Goal: Task Accomplishment & Management: Manage account settings

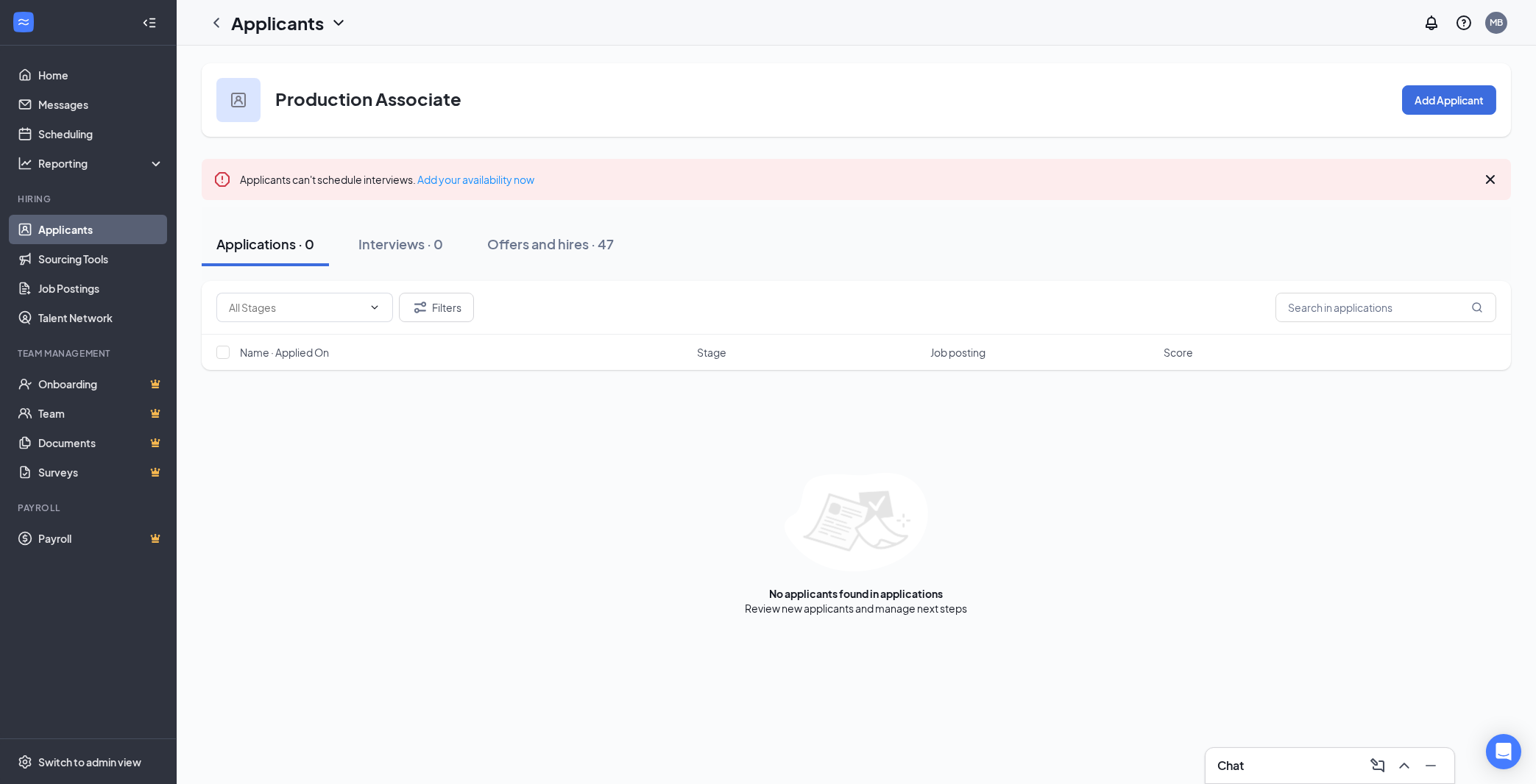
click at [46, 225] on link "Applicants" at bounding box center [101, 230] width 126 height 30
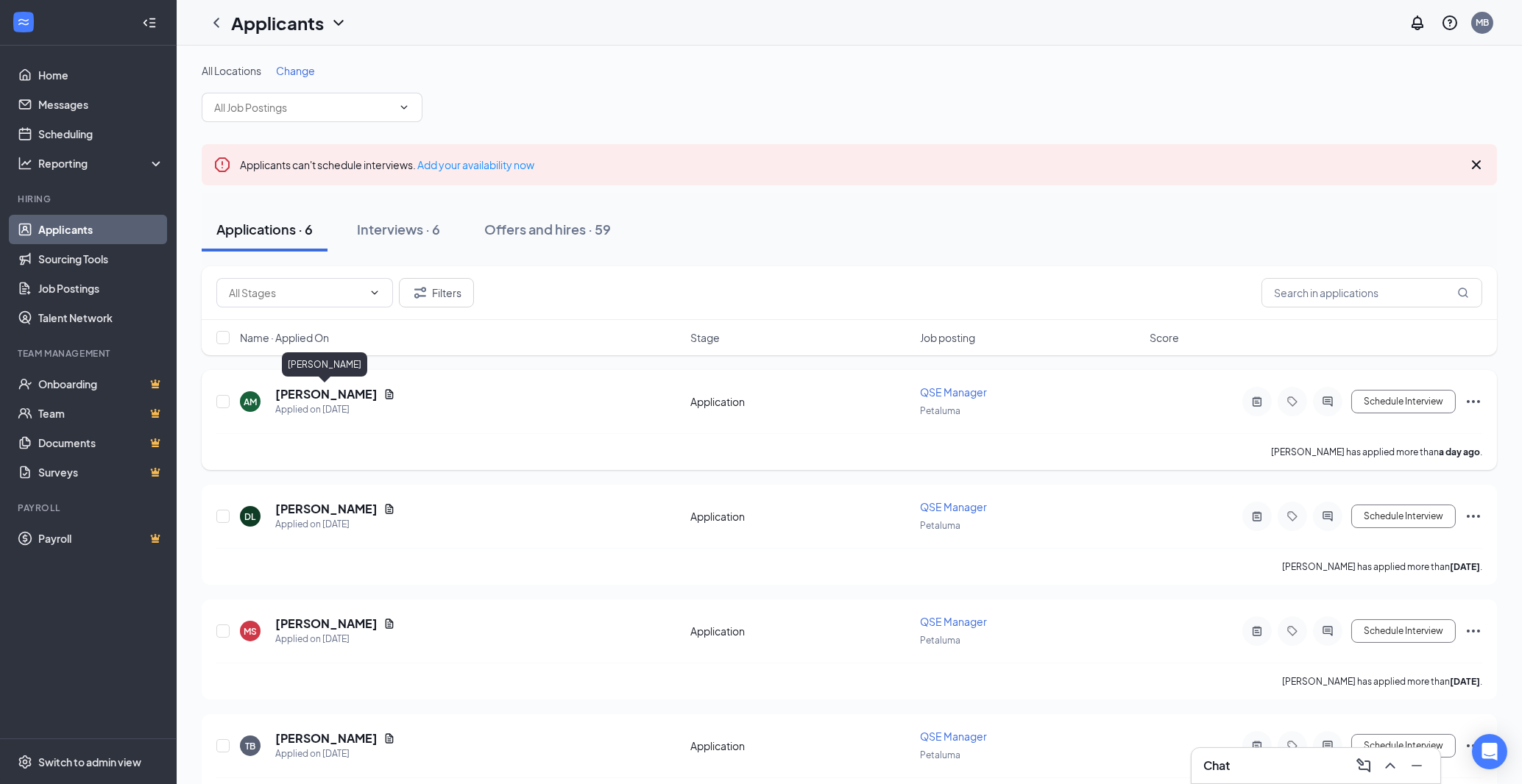
click at [333, 394] on h5 "[PERSON_NAME]" at bounding box center [327, 393] width 102 height 16
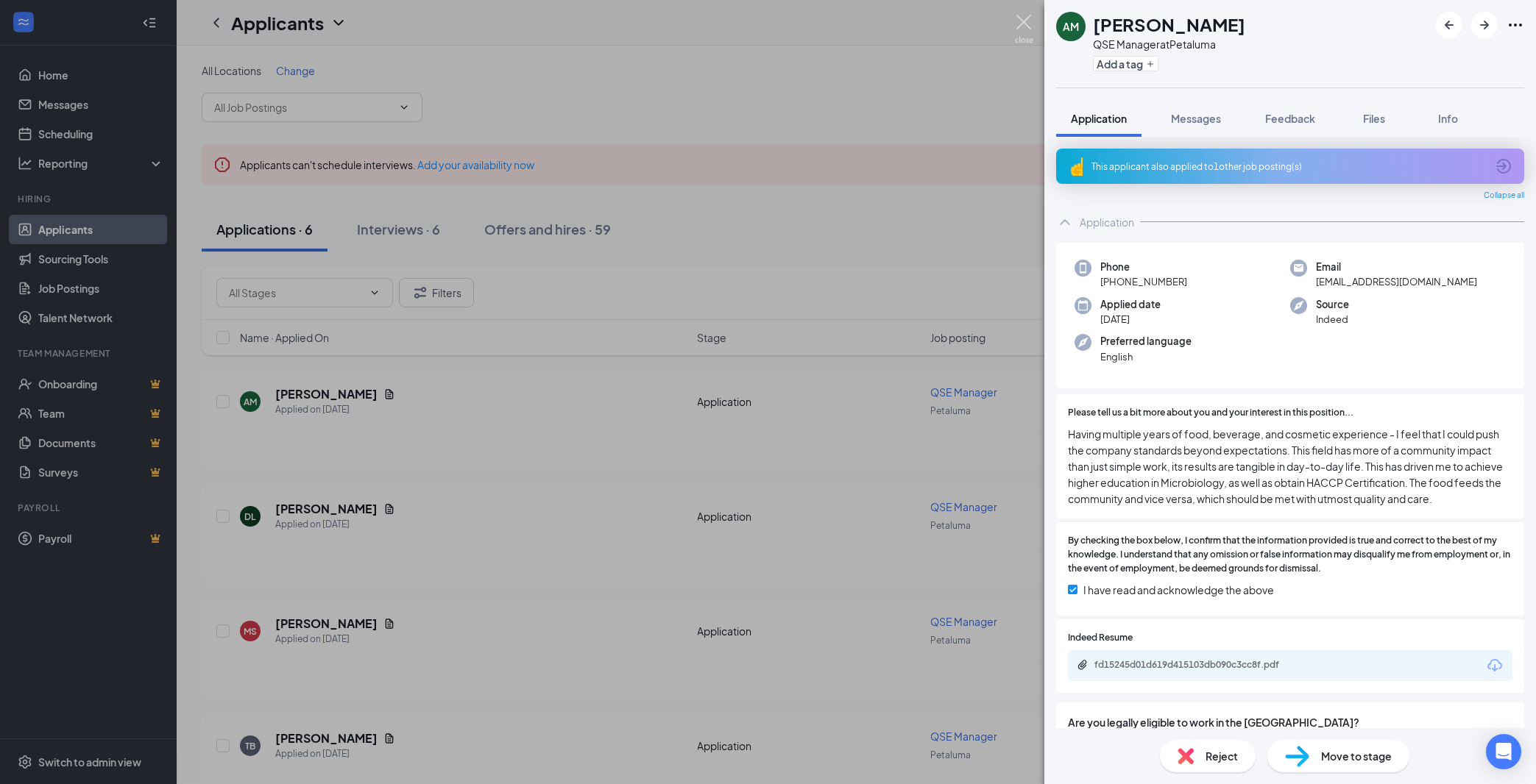
click at [1022, 19] on img at bounding box center [1025, 29] width 19 height 29
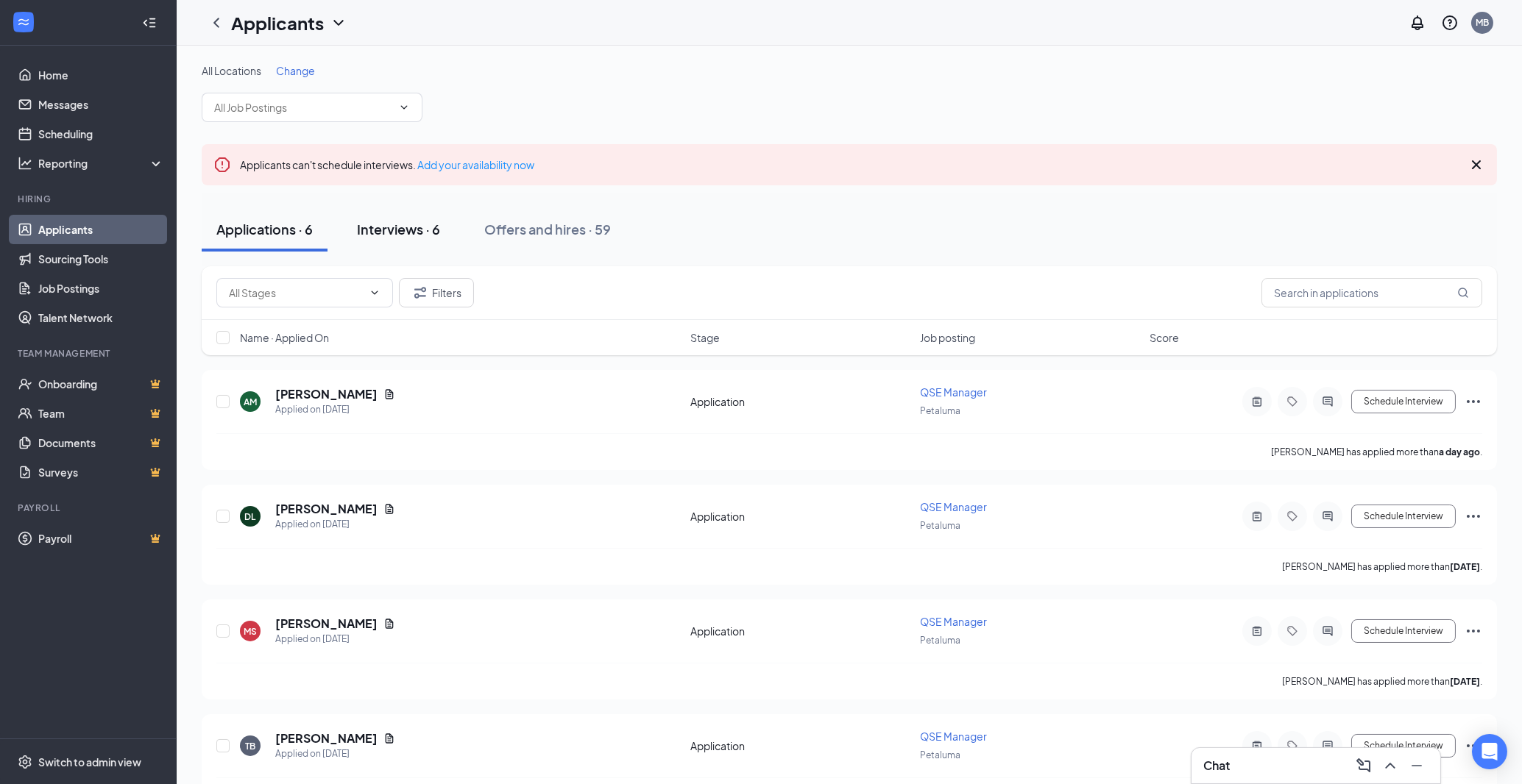
click at [382, 219] on button "Interviews · 6" at bounding box center [398, 230] width 112 height 45
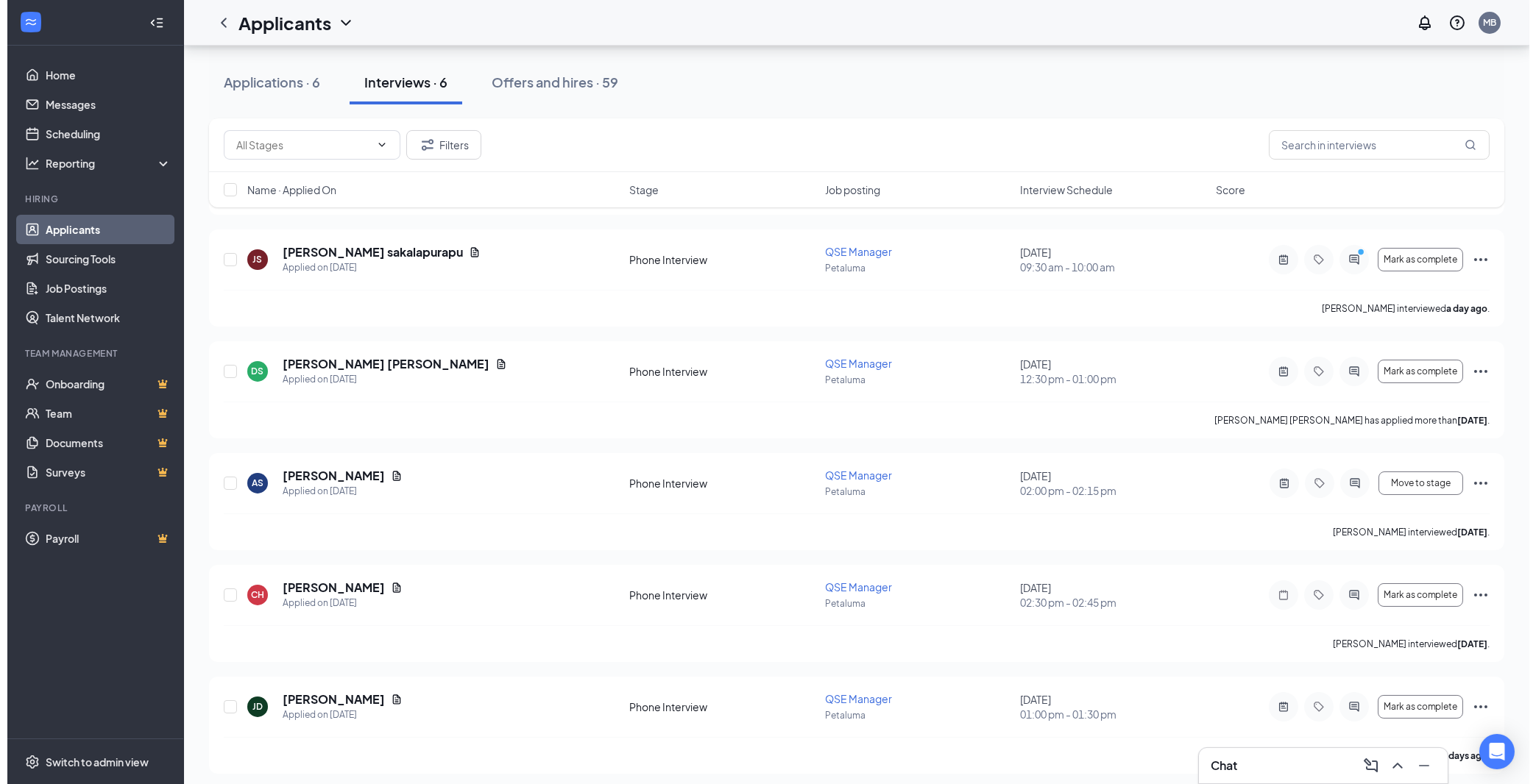
scroll to position [259, 0]
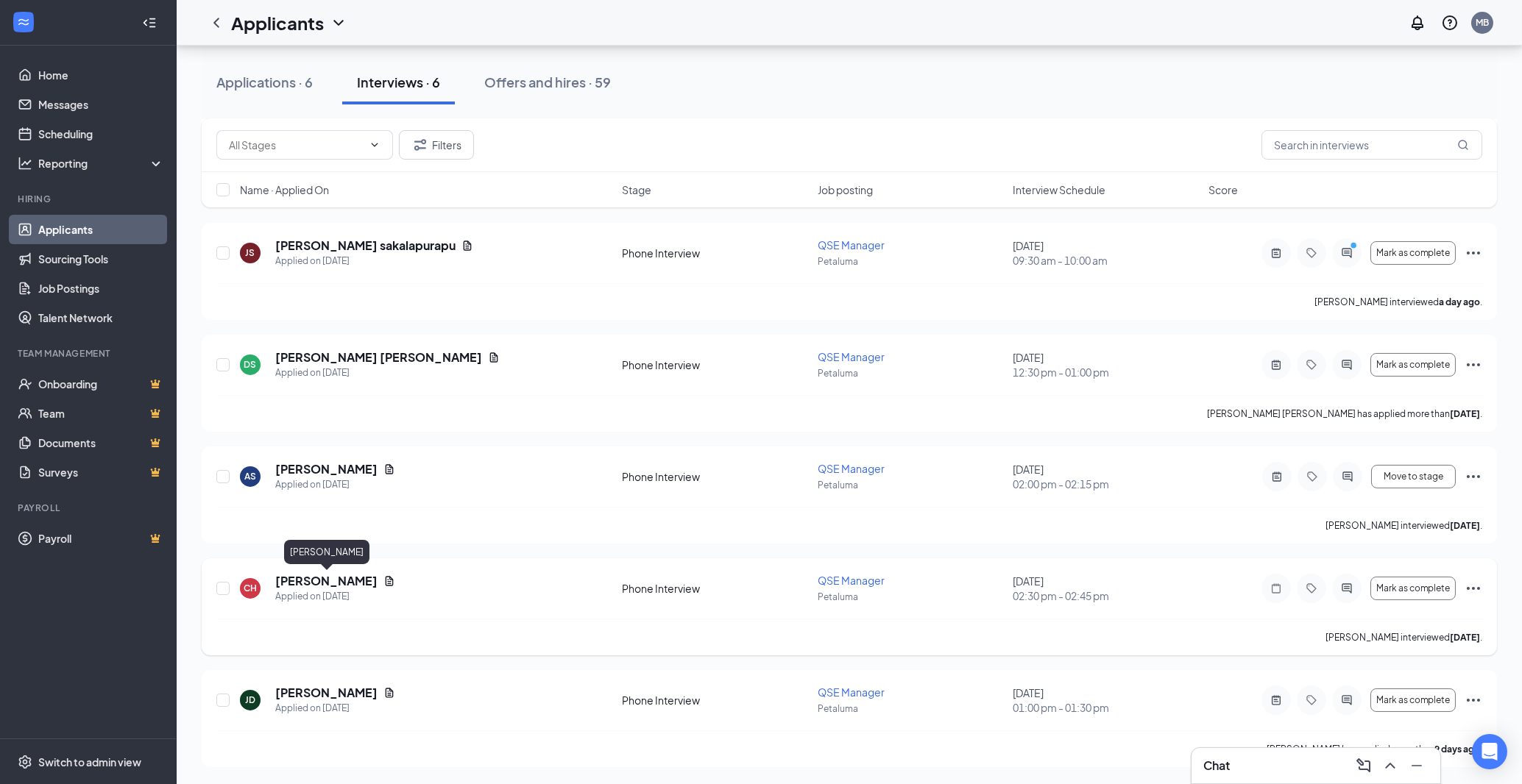
click at [325, 586] on h5 "[PERSON_NAME]" at bounding box center [327, 581] width 102 height 16
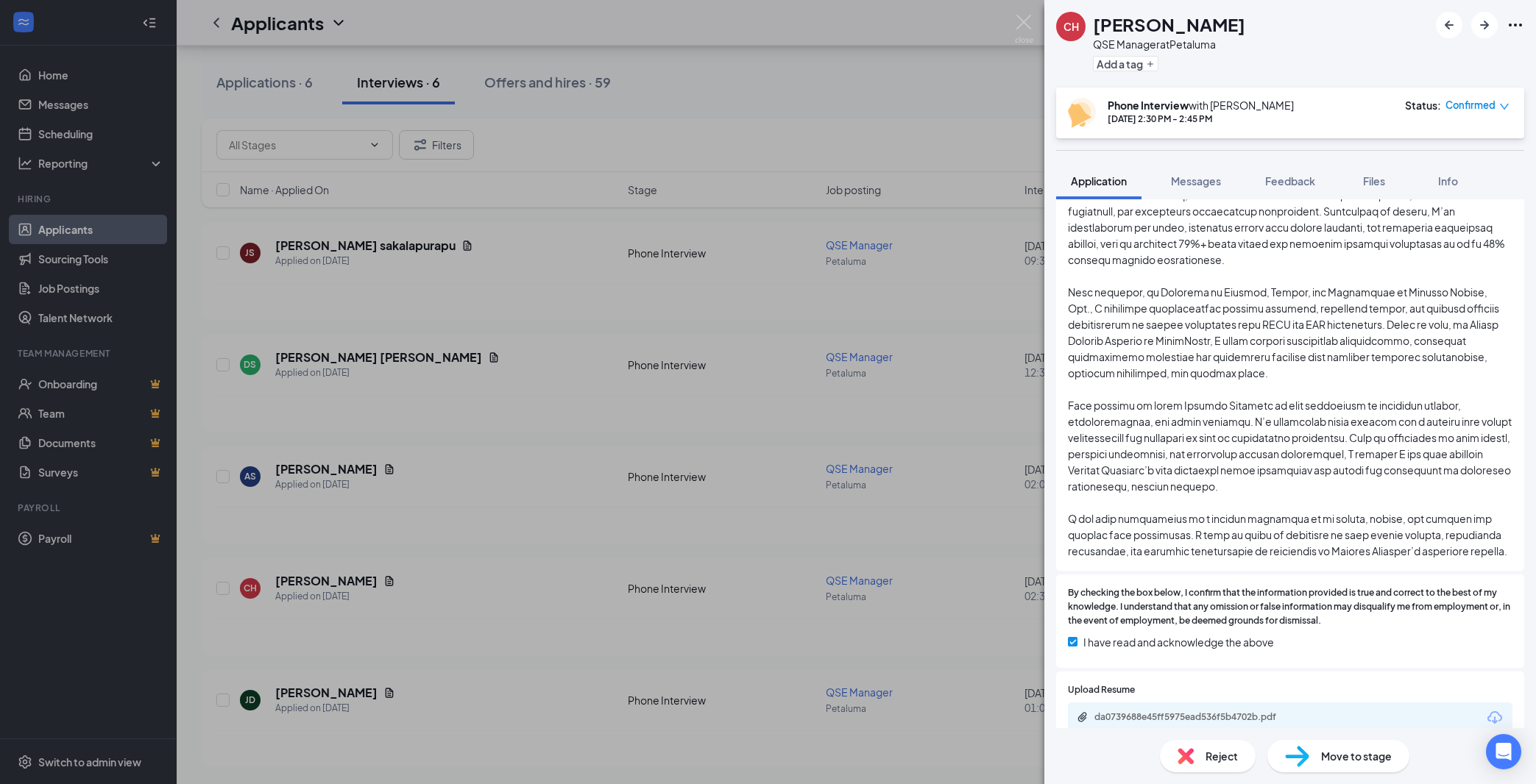
scroll to position [412, 0]
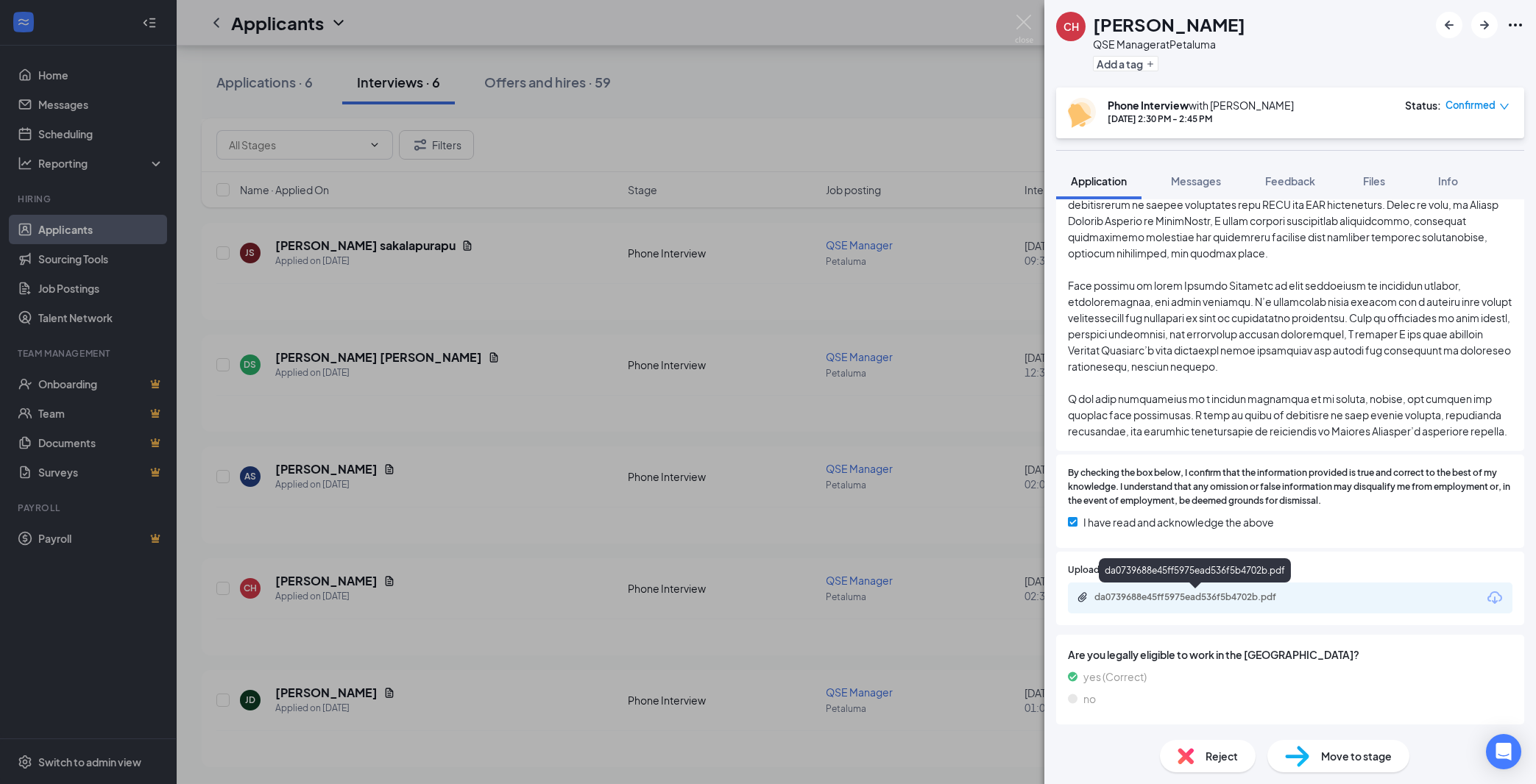
click at [1202, 589] on div "da0739688e45ff5975ead536f5b4702b.pdf" at bounding box center [1290, 598] width 445 height 31
click at [1226, 590] on div "da0739688e45ff5975ead536f5b4702b.pdf" at bounding box center [1290, 598] width 445 height 31
click at [1228, 593] on div "da0739688e45ff5975ead536f5b4702b.pdf" at bounding box center [1197, 598] width 206 height 12
drag, startPoint x: 1034, startPoint y: 9, endPoint x: 1026, endPoint y: 19, distance: 12.8
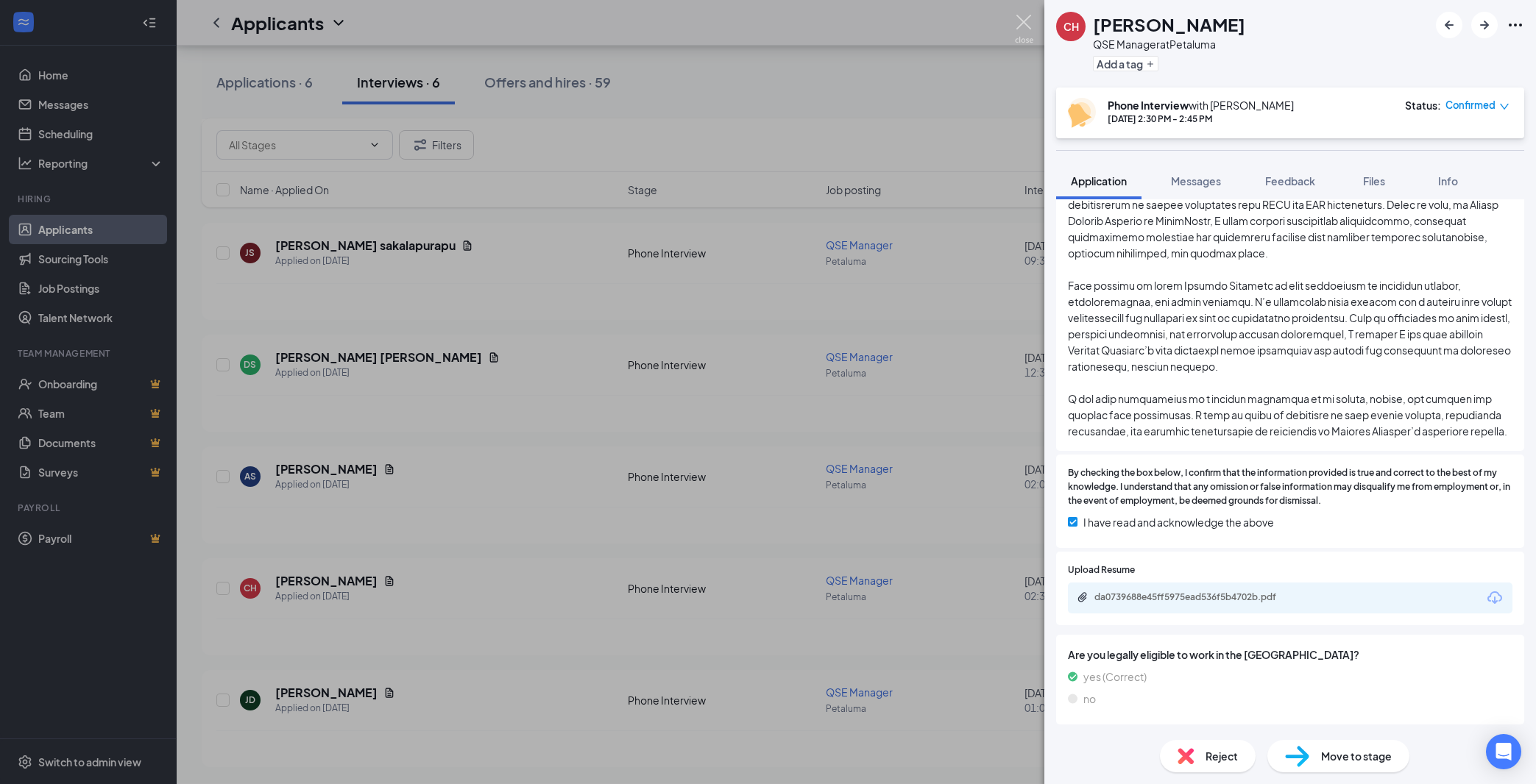
click at [1034, 9] on div "CH [PERSON_NAME] QSE Manager at [GEOGRAPHIC_DATA] Add a tag Phone Interview wit…" at bounding box center [768, 392] width 1536 height 784
click at [1026, 19] on img at bounding box center [1025, 29] width 19 height 29
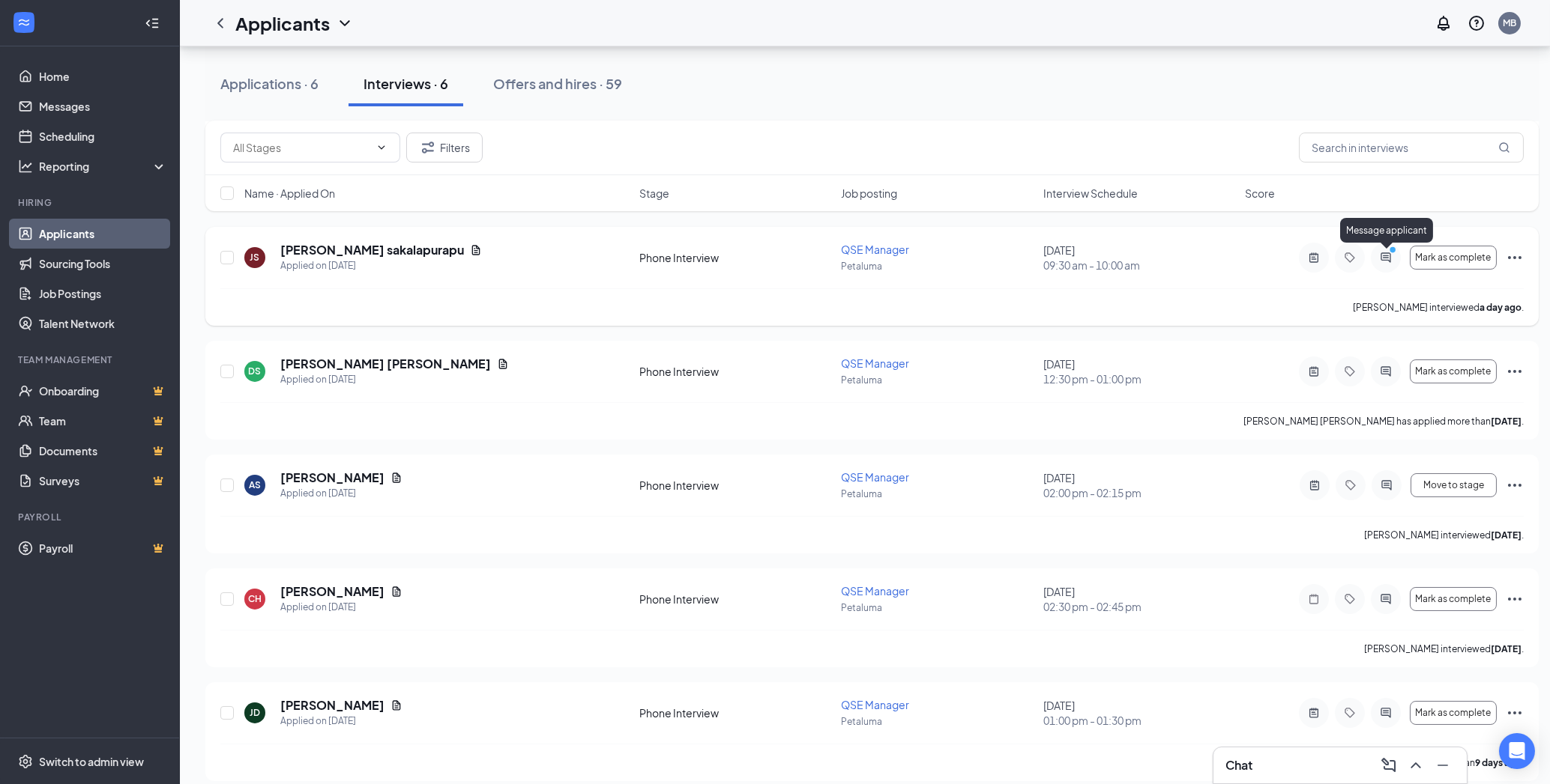
click at [1391, 252] on circle "PrimaryDot" at bounding box center [1392, 249] width 7 height 7
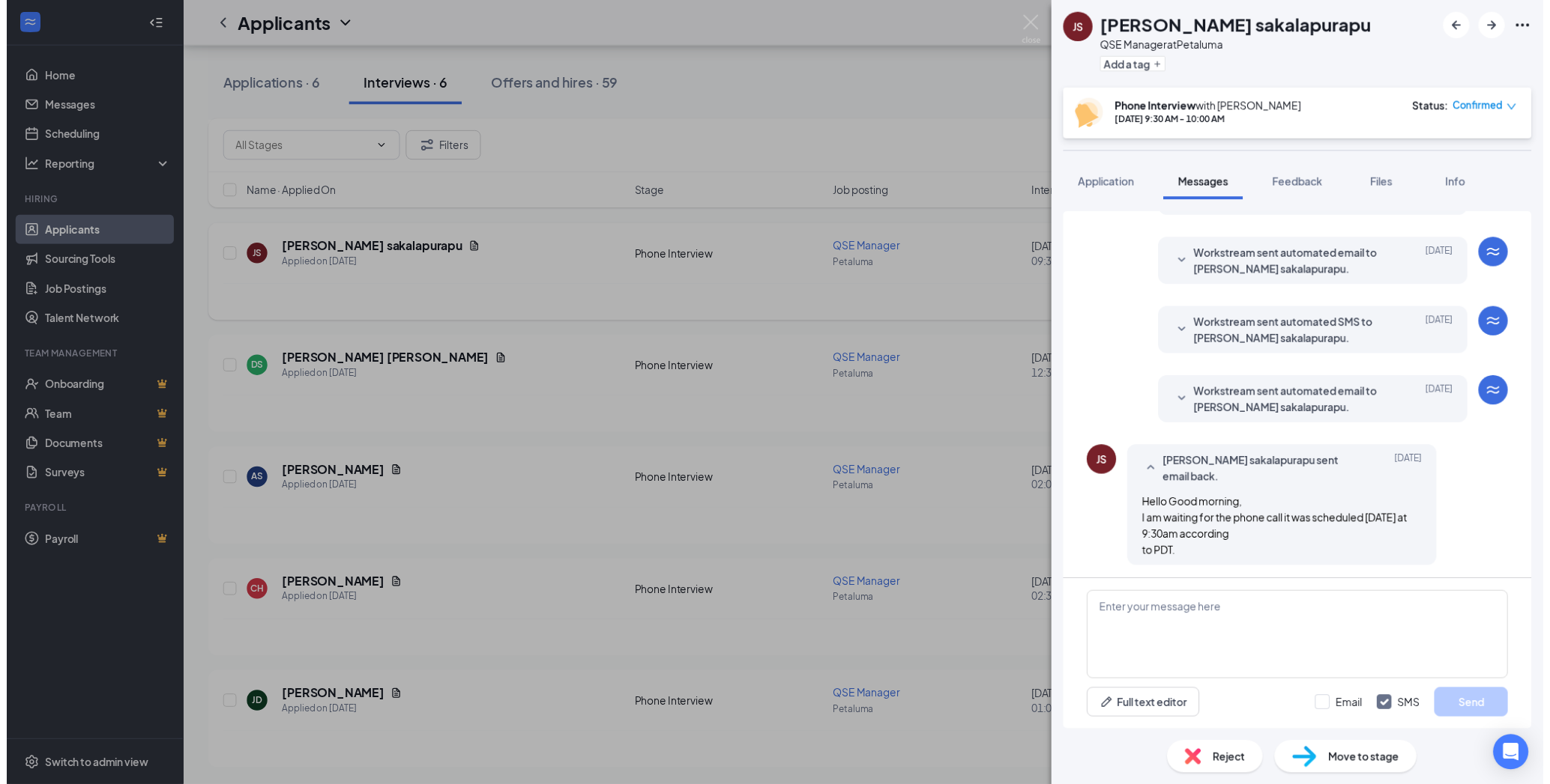
scroll to position [211, 0]
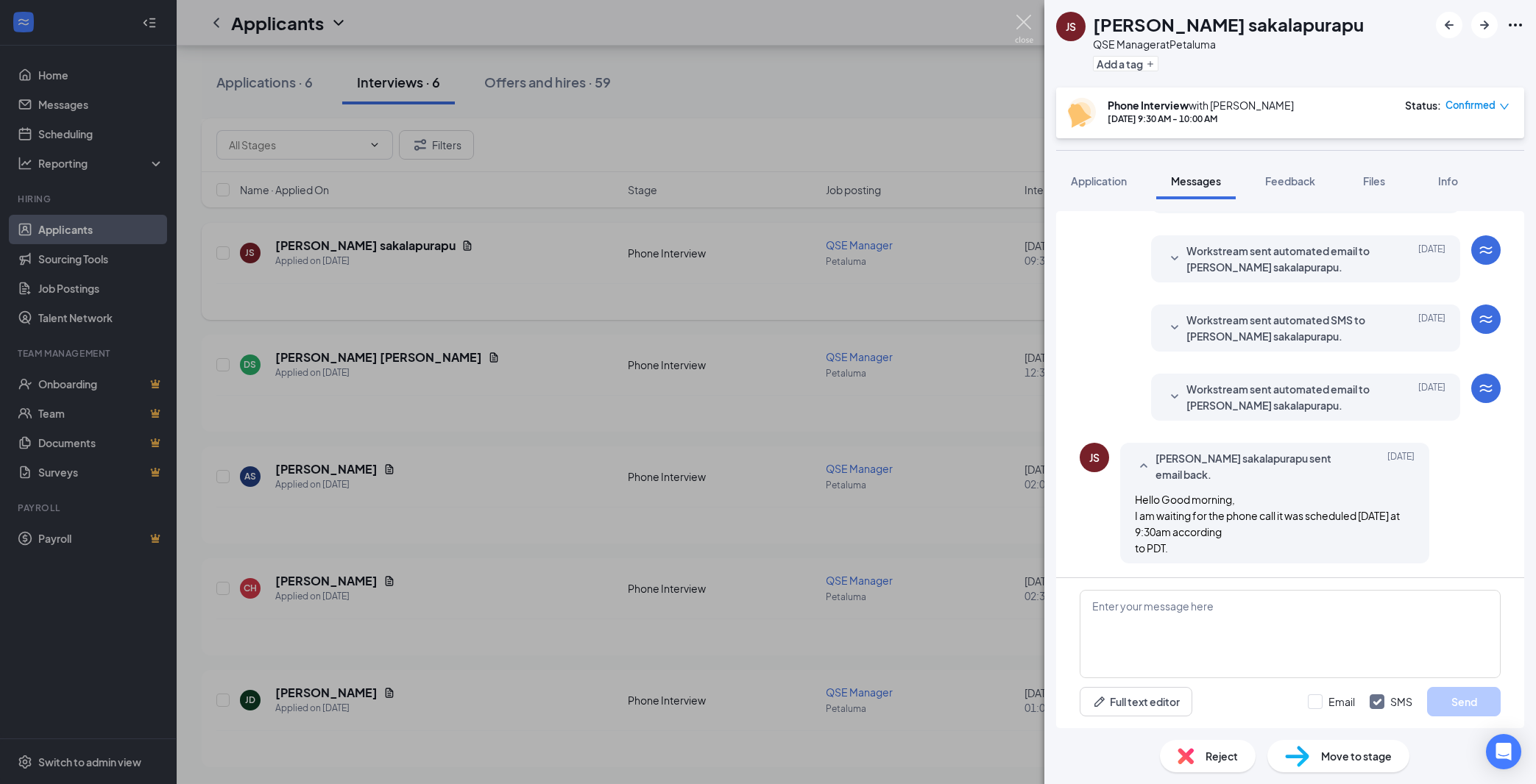
click at [1030, 31] on img at bounding box center [1025, 29] width 19 height 29
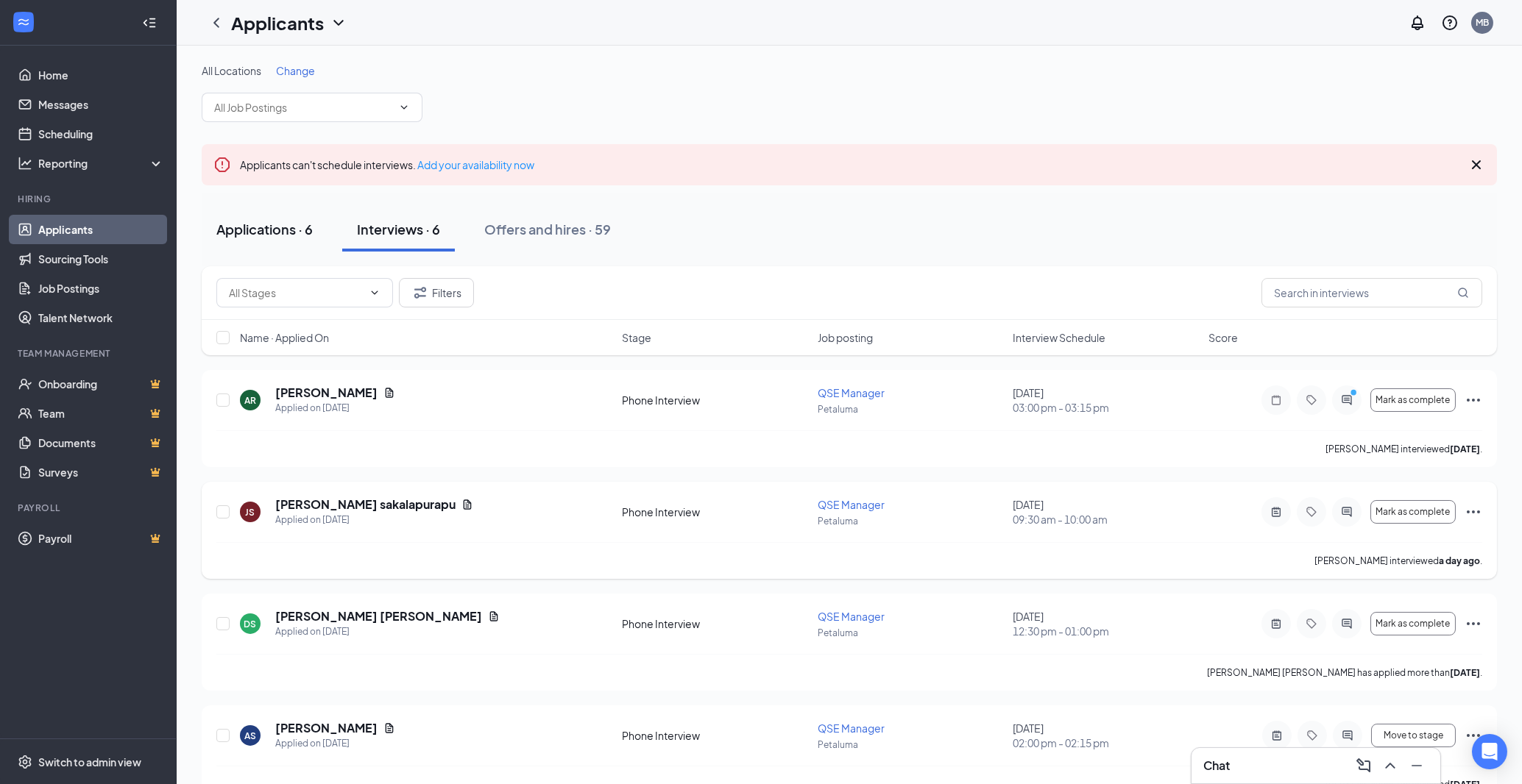
click at [249, 225] on div "Applications · 6" at bounding box center [264, 229] width 97 height 19
